Goal: Task Accomplishment & Management: Complete application form

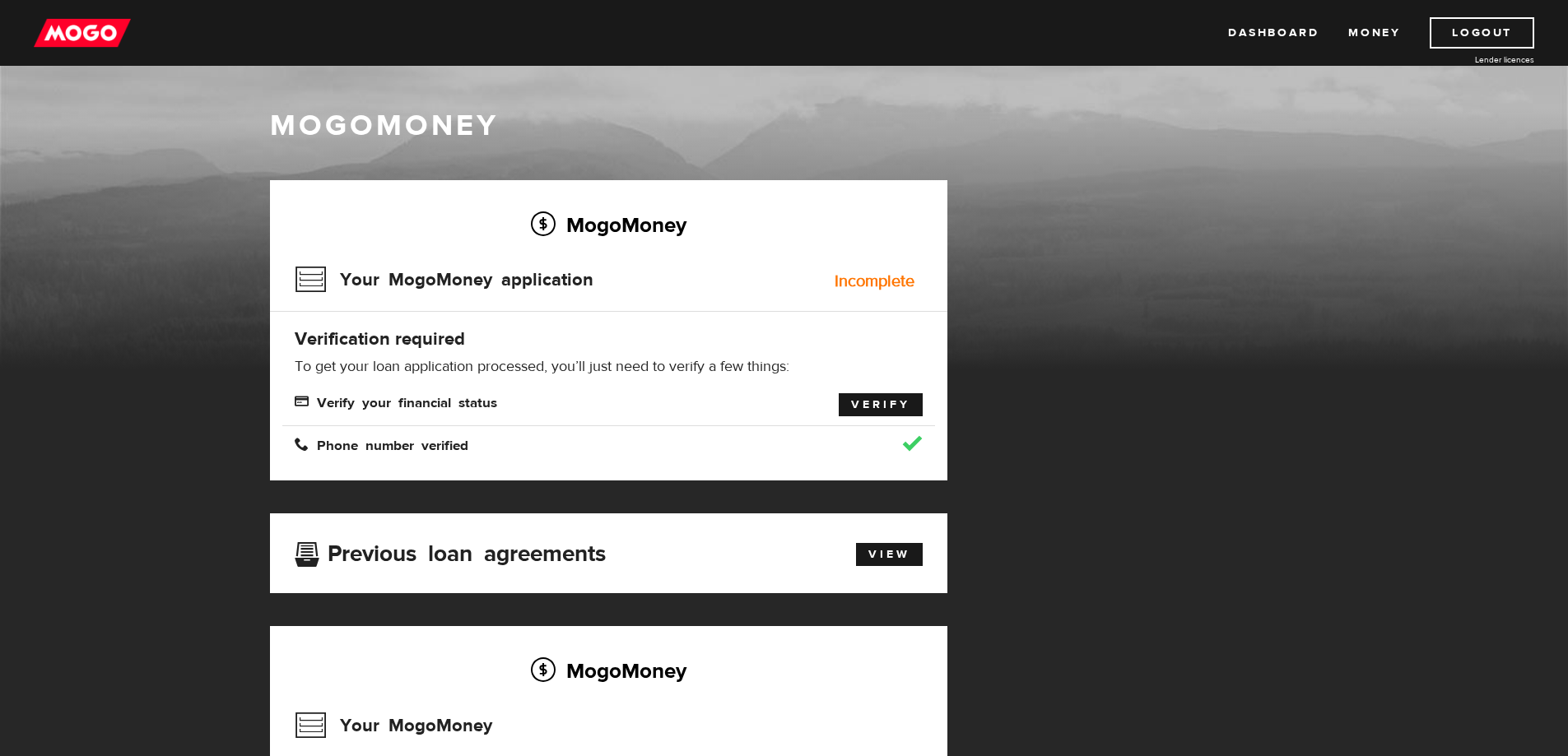
click at [894, 406] on link "Verify" at bounding box center [880, 405] width 84 height 23
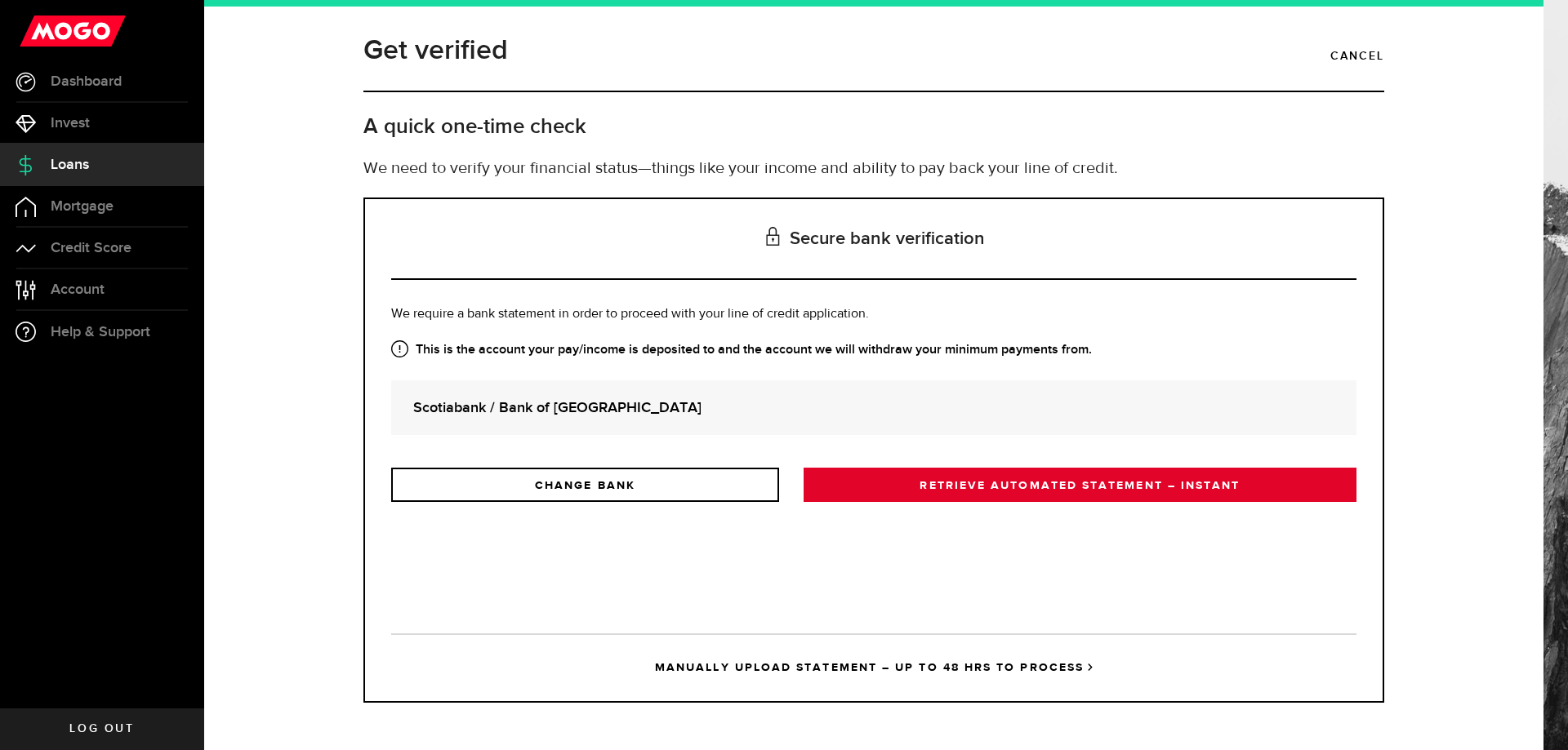
click at [1006, 484] on link "RETRIEVE AUTOMATED STATEMENT – INSTANT" at bounding box center [1079, 485] width 553 height 35
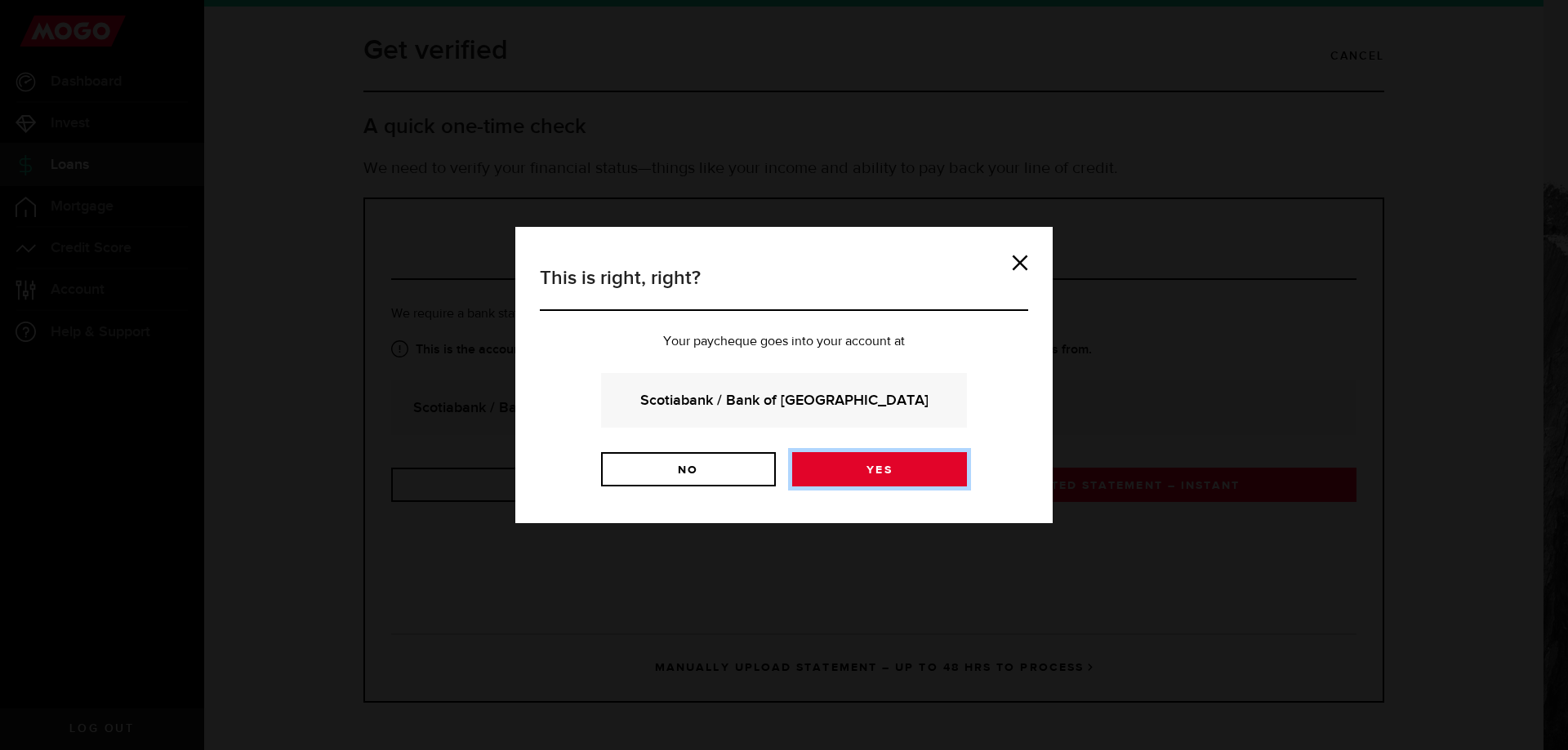
click at [896, 468] on link "Yes" at bounding box center [879, 469] width 175 height 35
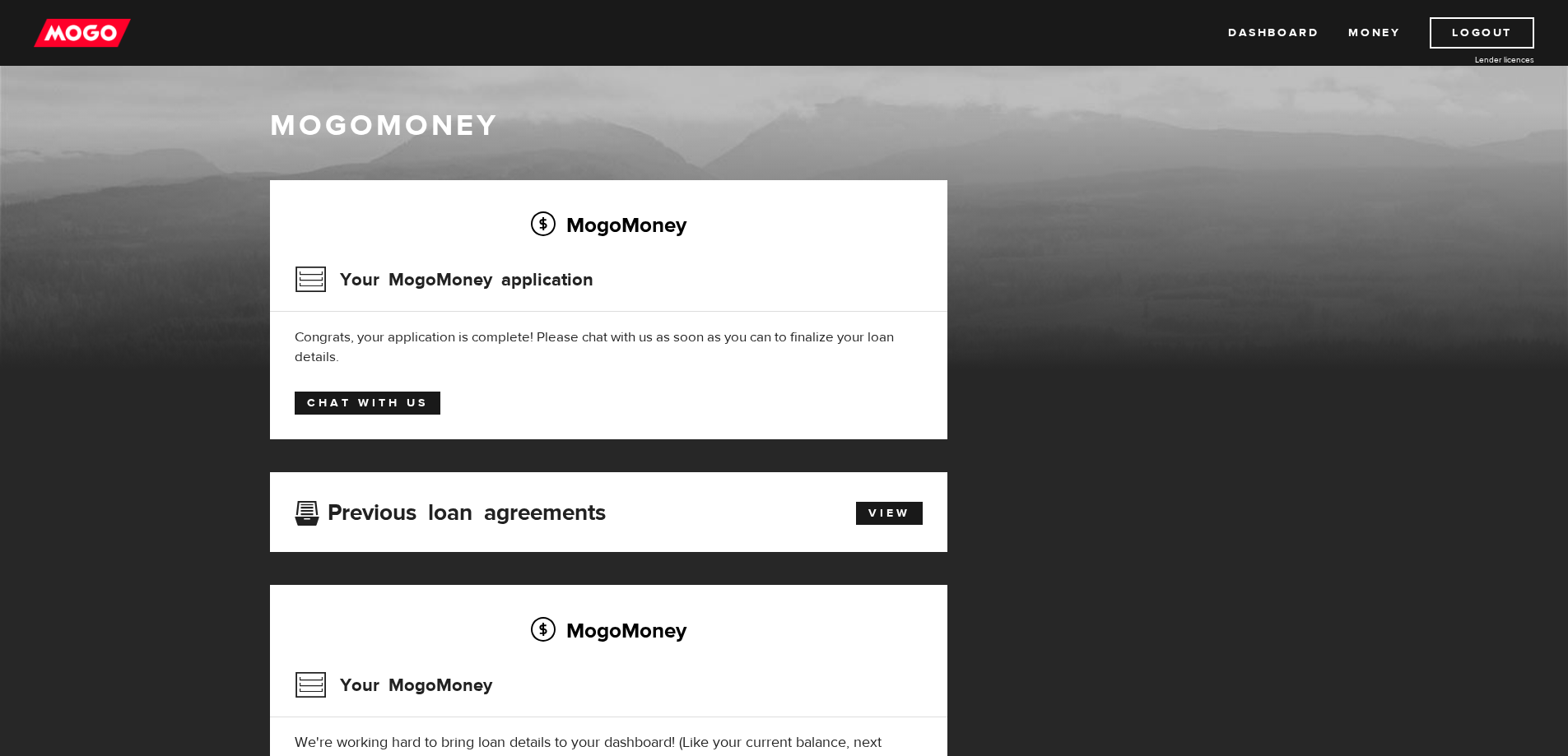
click at [374, 397] on link "Chat with us" at bounding box center [366, 403] width 145 height 23
